Goal: Information Seeking & Learning: Learn about a topic

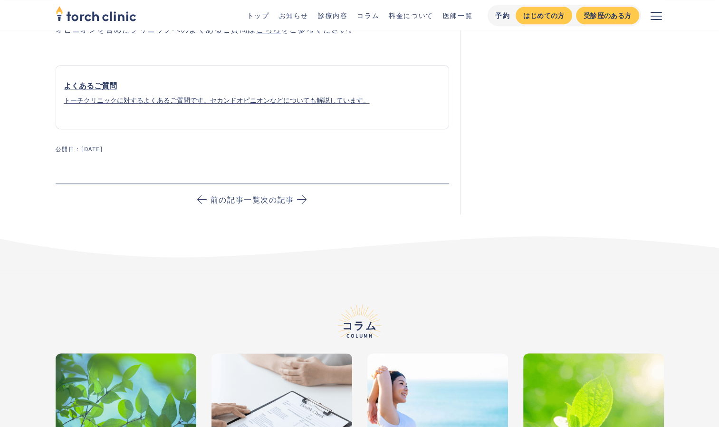
scroll to position [4182, 0]
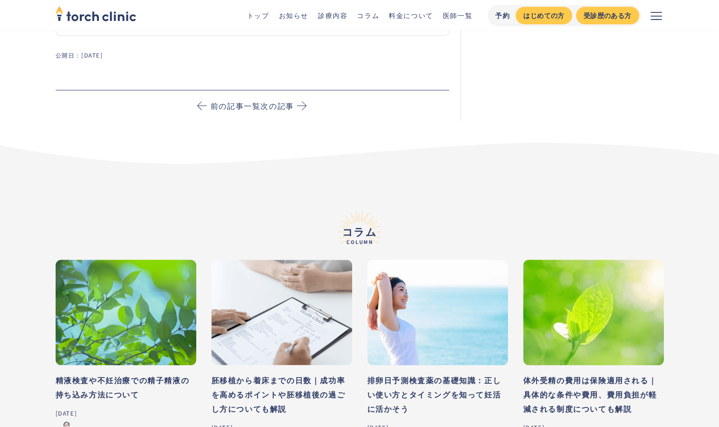
drag, startPoint x: 157, startPoint y: 374, endPoint x: 156, endPoint y: 349, distance: 25.2
